Goal: Transaction & Acquisition: Obtain resource

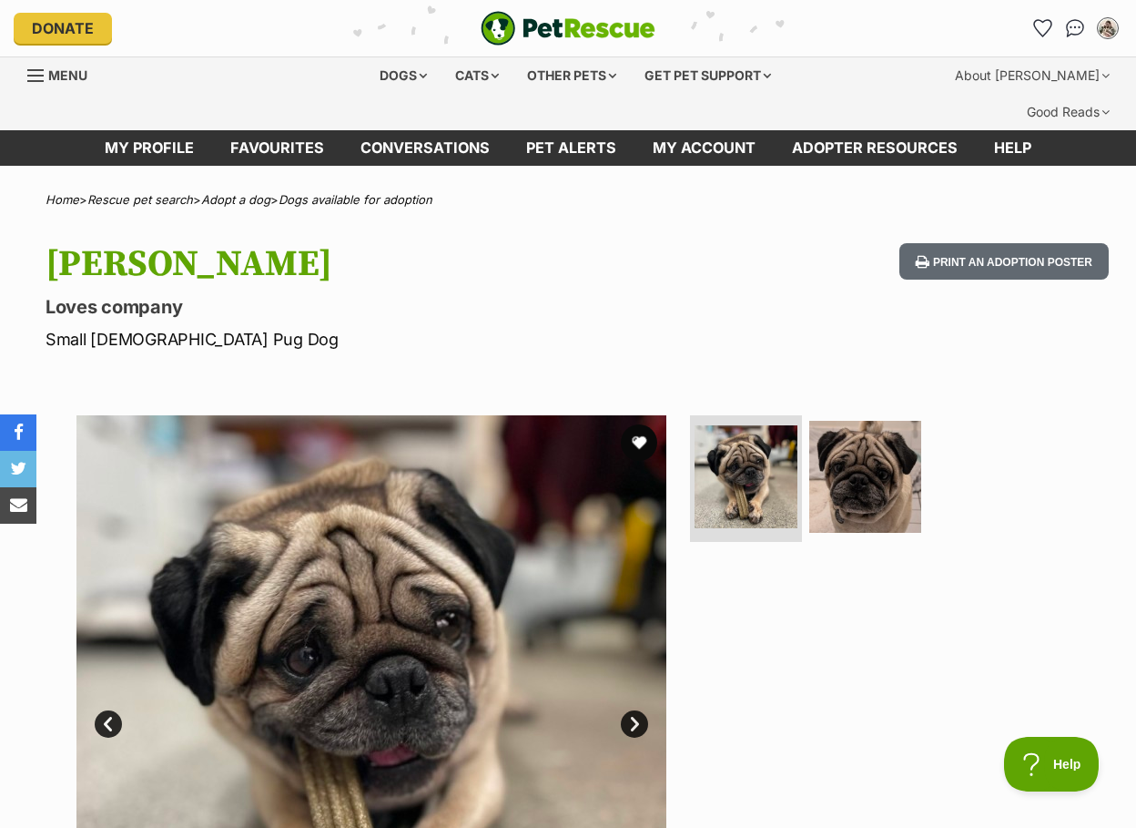
click at [804, 313] on div "Sir Slug Loves company Small Male Pug Dog Print an adoption poster" at bounding box center [568, 297] width 1136 height 108
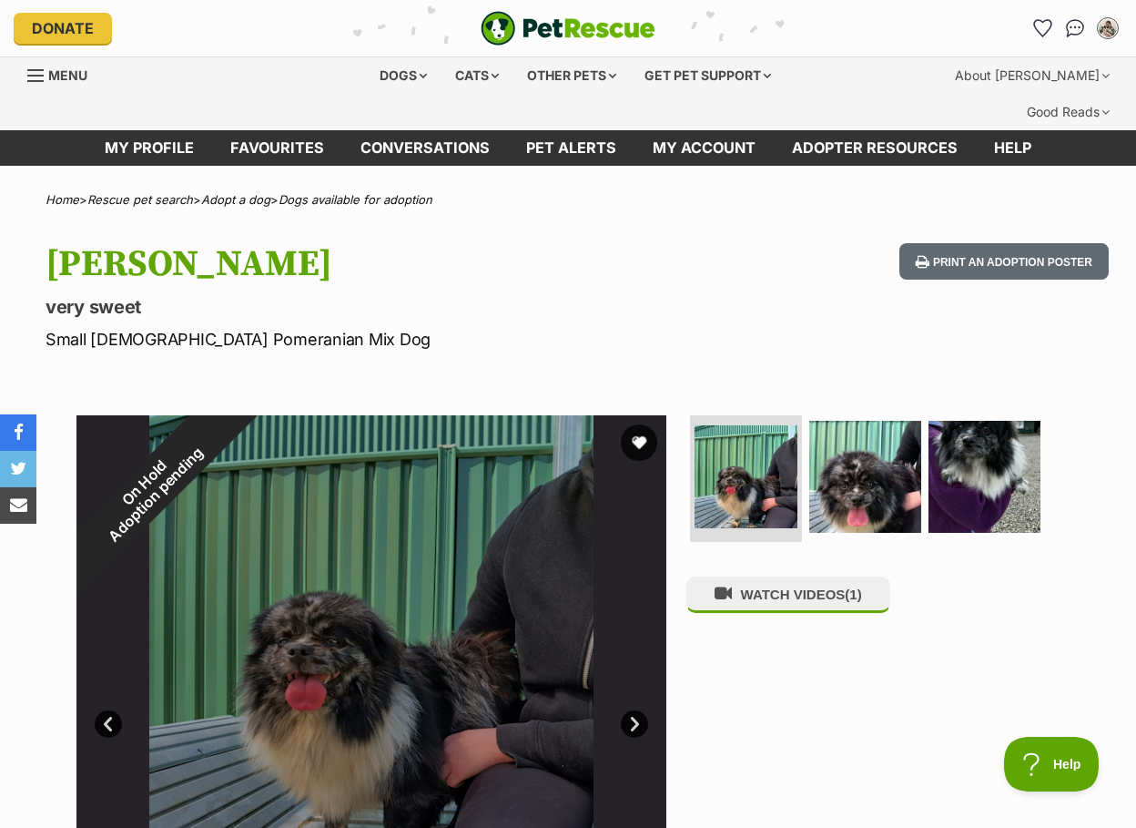
click at [767, 300] on div "Wally very sweet Small Male Pomeranian Mix Dog Print an adoption poster" at bounding box center [568, 297] width 1136 height 108
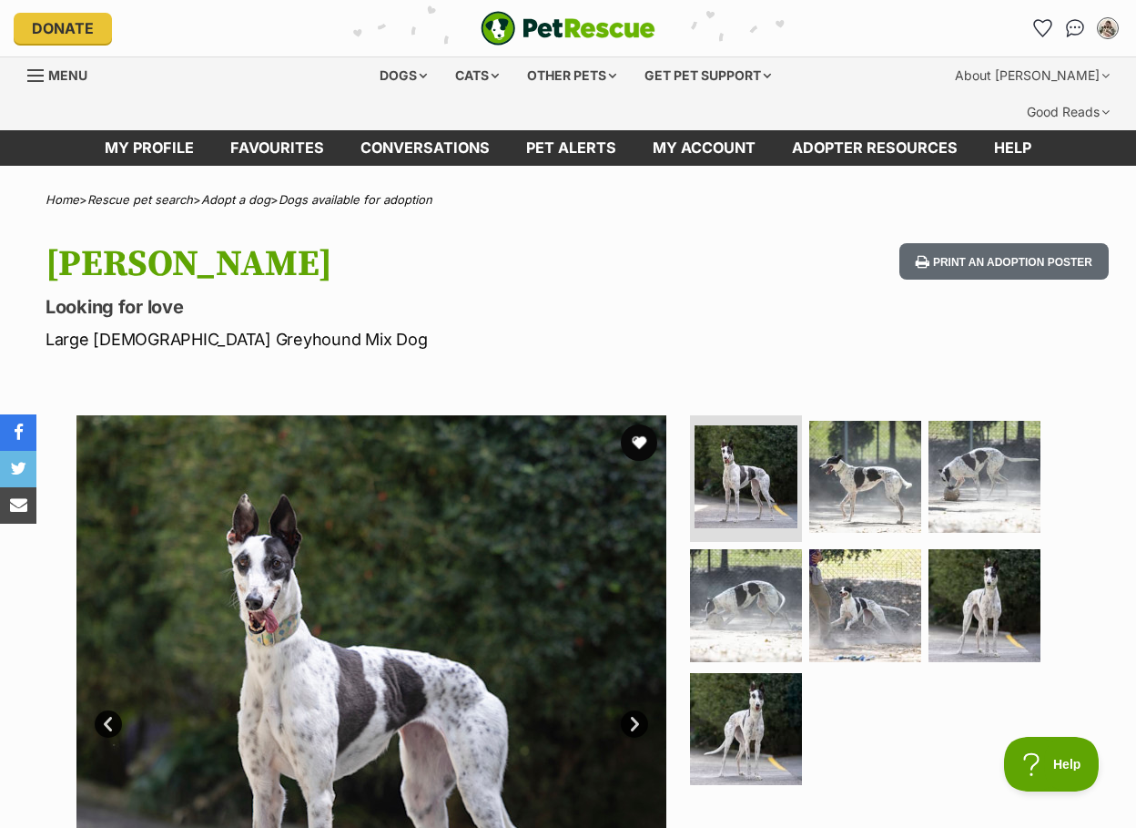
click at [713, 300] on div "Deedee Looking for love Large Female Greyhound Mix Dog Print an adoption poster" at bounding box center [568, 297] width 1136 height 108
click at [641, 422] on button "favourite" at bounding box center [639, 442] width 40 height 40
click at [1017, 388] on section "Available 1 of 7 images 1 of 7 images 1 of 7 images 1 of 7 images 1 of 7 images…" at bounding box center [568, 696] width 1038 height 617
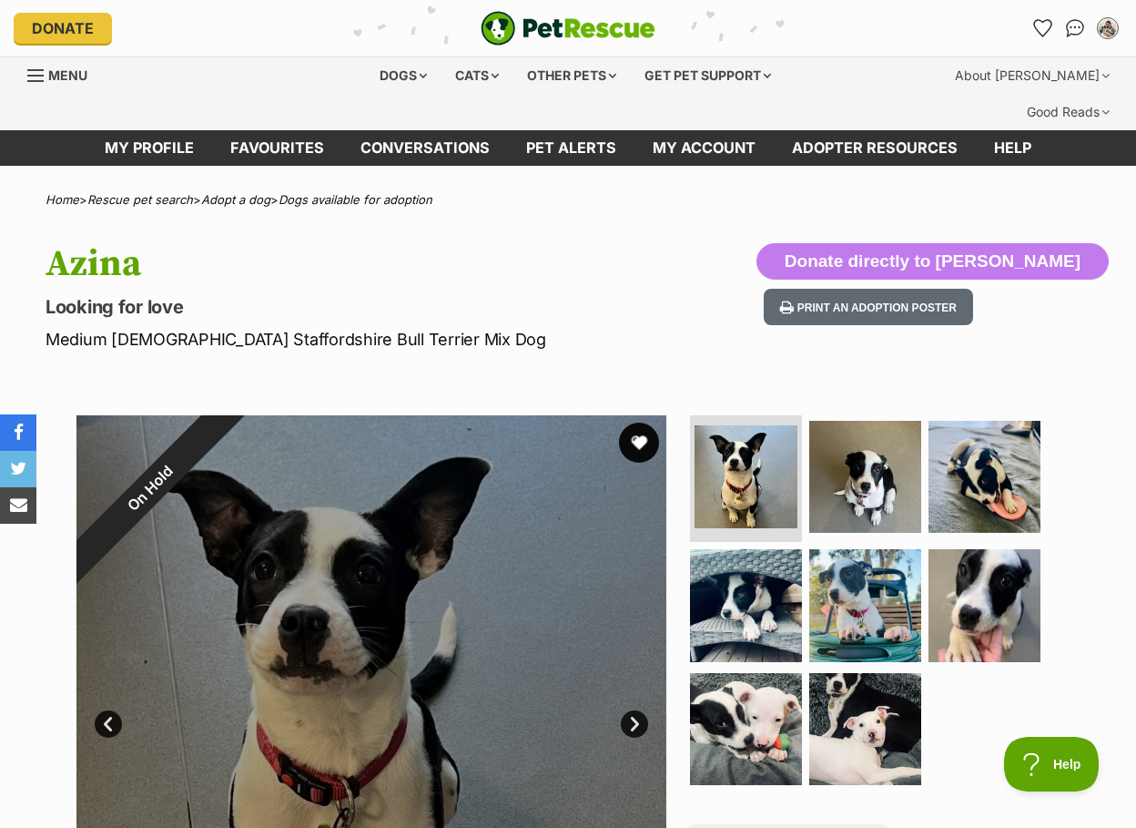
click at [638, 422] on button "favourite" at bounding box center [639, 442] width 40 height 40
click at [592, 249] on hgroup "Azina Looking for love Medium [DEMOGRAPHIC_DATA] Staffordshire Bull Terrier Mix…" at bounding box center [370, 297] width 649 height 108
click at [722, 264] on div "Azina Looking for love Medium [DEMOGRAPHIC_DATA] Staffordshire Bull Terrier Mix…" at bounding box center [568, 297] width 1136 height 108
